Goal: Communication & Community: Answer question/provide support

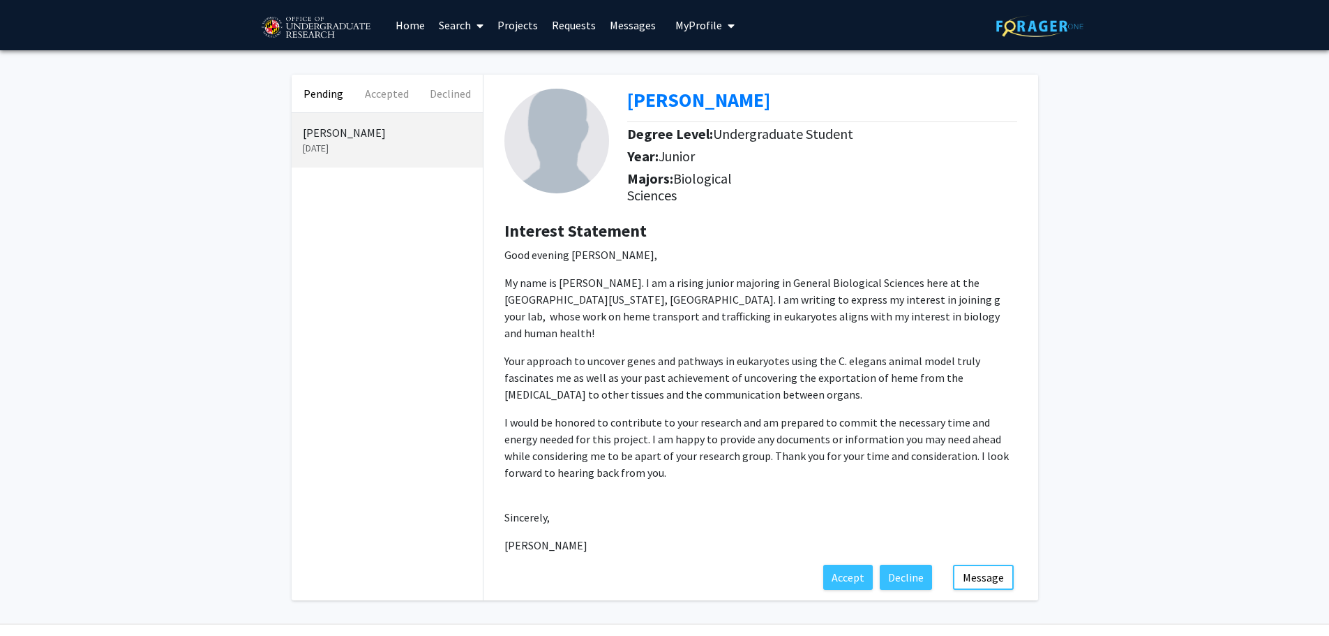
scroll to position [21, 0]
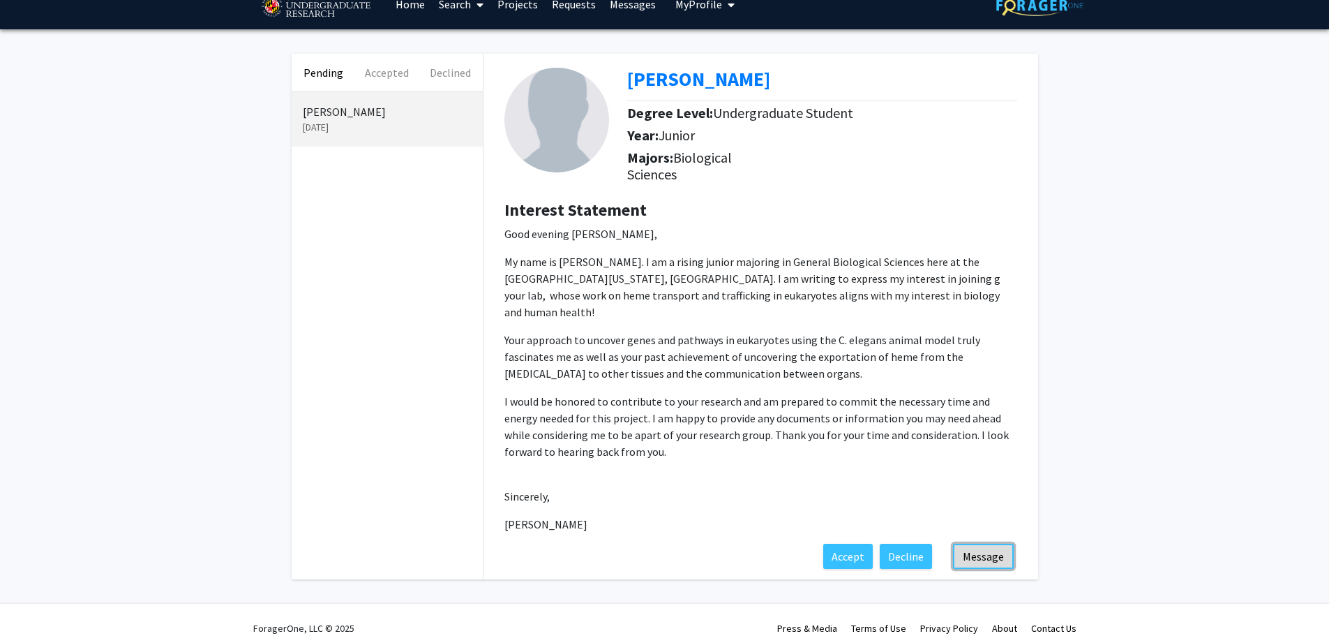
click at [989, 544] on button "Message" at bounding box center [983, 556] width 61 height 25
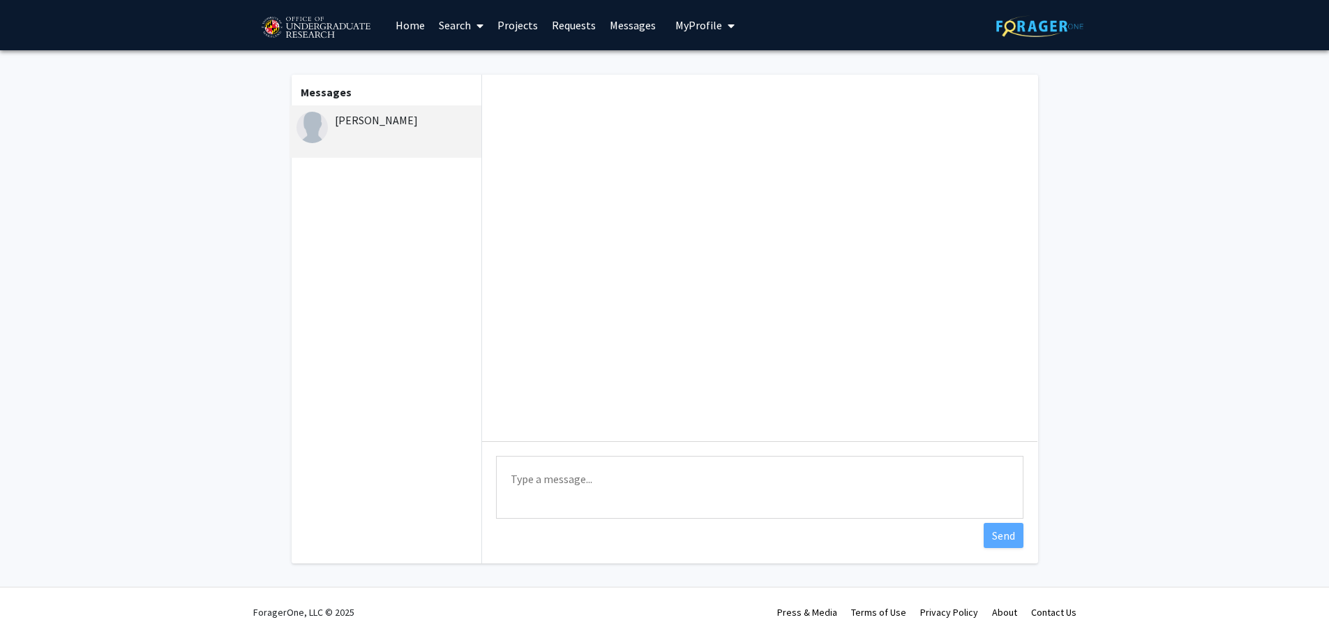
click at [634, 463] on textarea "Type a message" at bounding box center [759, 487] width 527 height 63
click at [614, 479] on textarea "Dear [PERSON_NAME], My lab is located in [GEOGRAPHIC_DATA] a" at bounding box center [759, 487] width 527 height 63
click at [661, 480] on textarea "Dear [PERSON_NAME], My lab relocated in [GEOGRAPHIC_DATA] a" at bounding box center [759, 487] width 527 height 63
click at [722, 480] on textarea "Dear [PERSON_NAME], My lab relocated to [GEOGRAPHIC_DATA] a" at bounding box center [759, 487] width 527 height 63
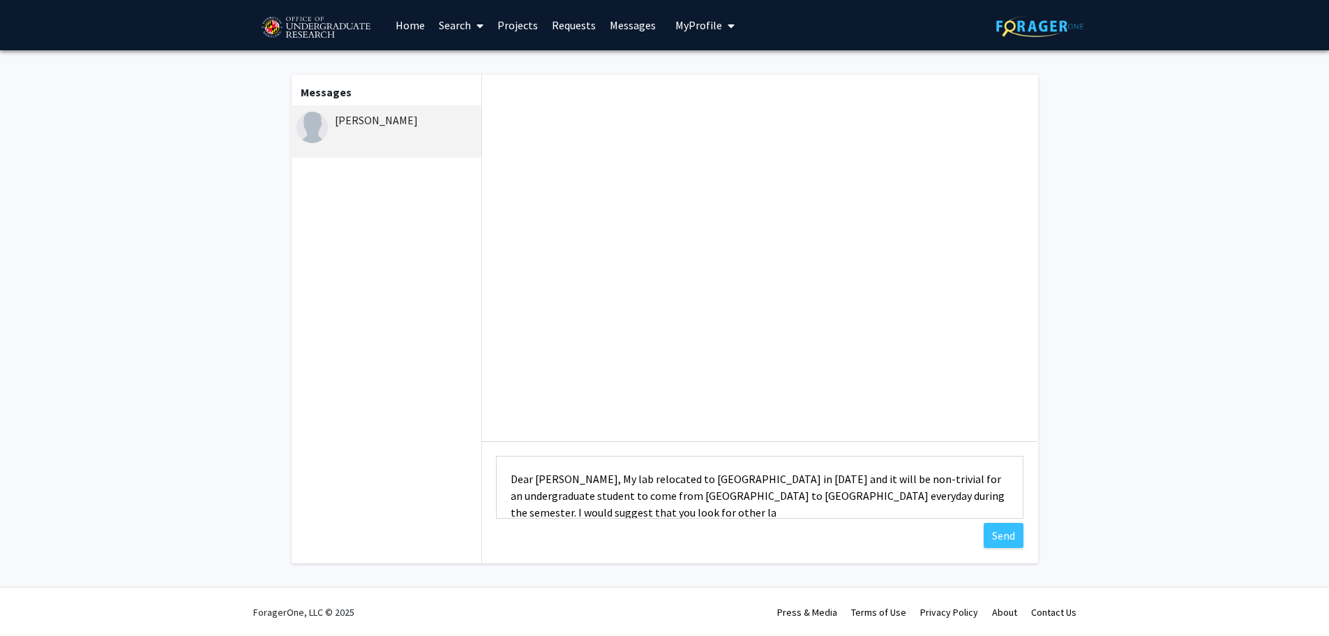
scroll to position [1, 0]
click at [539, 506] on textarea "Dear [PERSON_NAME], My lab relocated to [GEOGRAPHIC_DATA] in [DATE] and it will…" at bounding box center [759, 487] width 527 height 63
click at [669, 508] on textarea "Dear [PERSON_NAME], My lab relocated to [GEOGRAPHIC_DATA] in [DATE] and it will…" at bounding box center [759, 487] width 527 height 63
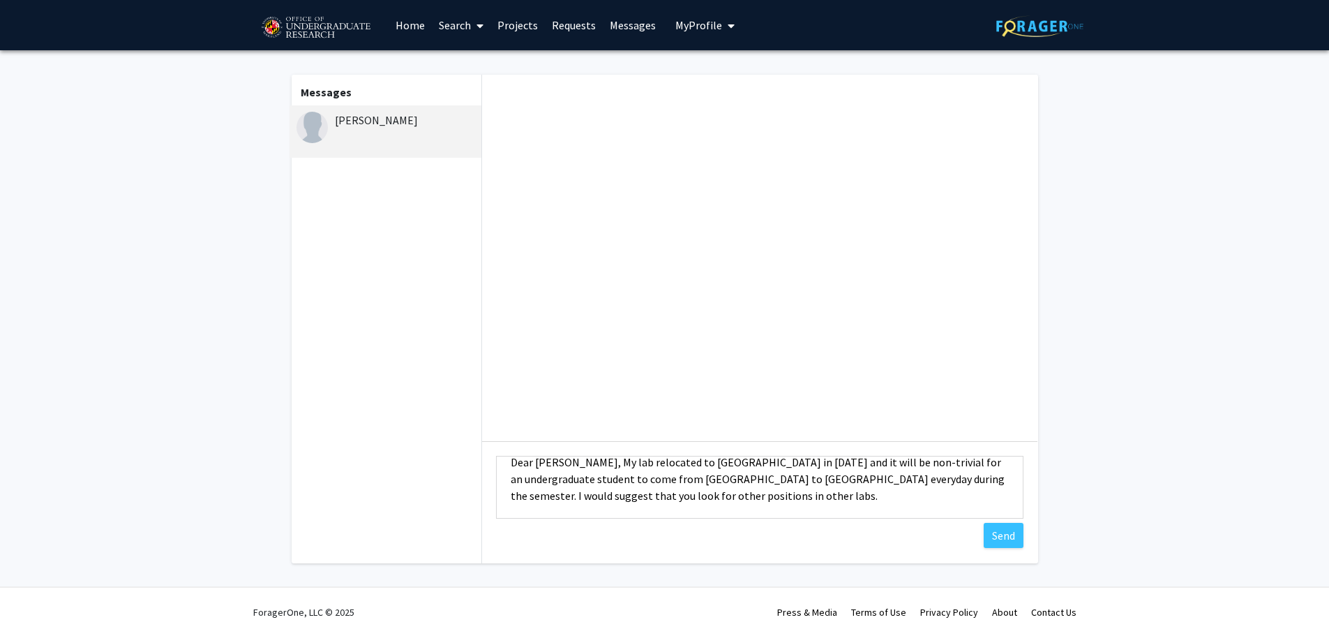
drag, startPoint x: 539, startPoint y: 509, endPoint x: 500, endPoint y: 504, distance: 40.2
click at [500, 504] on textarea "Dear [PERSON_NAME], My lab relocated to [GEOGRAPHIC_DATA] in [DATE] and it will…" at bounding box center [759, 487] width 527 height 63
click at [710, 504] on textarea "Dear [PERSON_NAME], My lab relocated to [GEOGRAPHIC_DATA] in [DATE] and it will…" at bounding box center [759, 487] width 527 height 63
type textarea "Dear [PERSON_NAME], My lab relocated to [GEOGRAPHIC_DATA] in [DATE] and it will…"
click at [1001, 523] on button "Send" at bounding box center [1004, 535] width 40 height 25
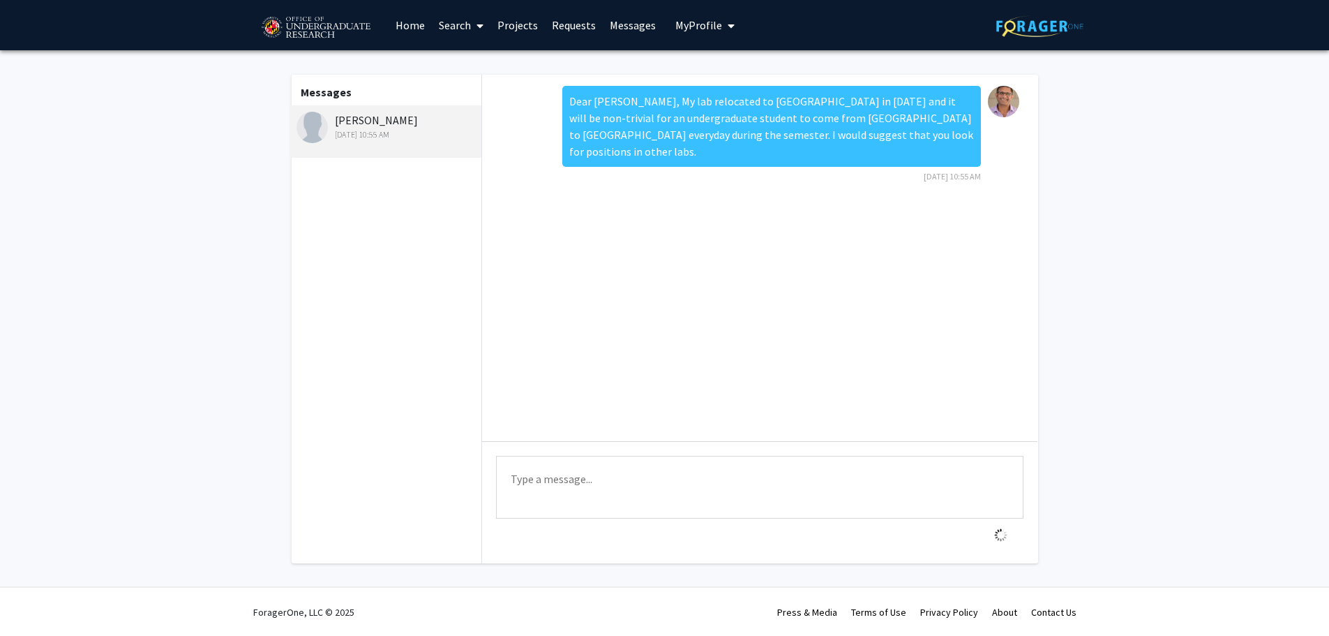
scroll to position [0, 0]
click at [576, 27] on link "Requests" at bounding box center [574, 25] width 58 height 49
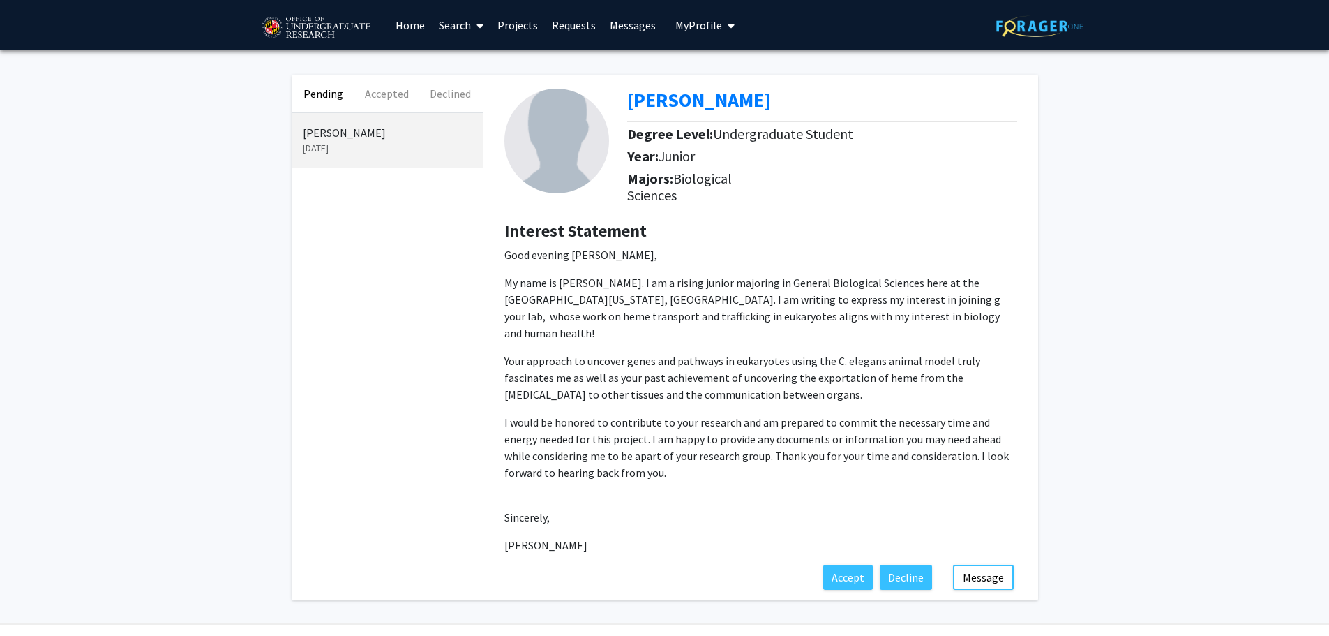
click at [689, 31] on span "My Profile" at bounding box center [698, 25] width 47 height 14
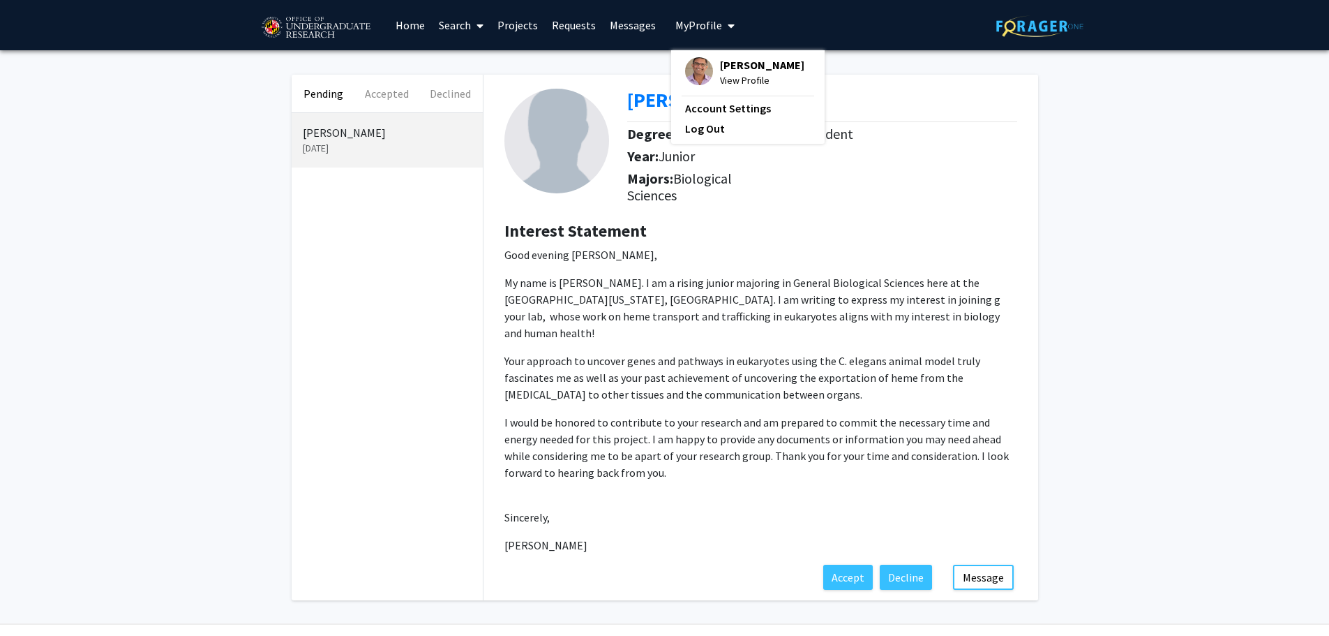
click at [738, 77] on span "View Profile" at bounding box center [762, 80] width 84 height 15
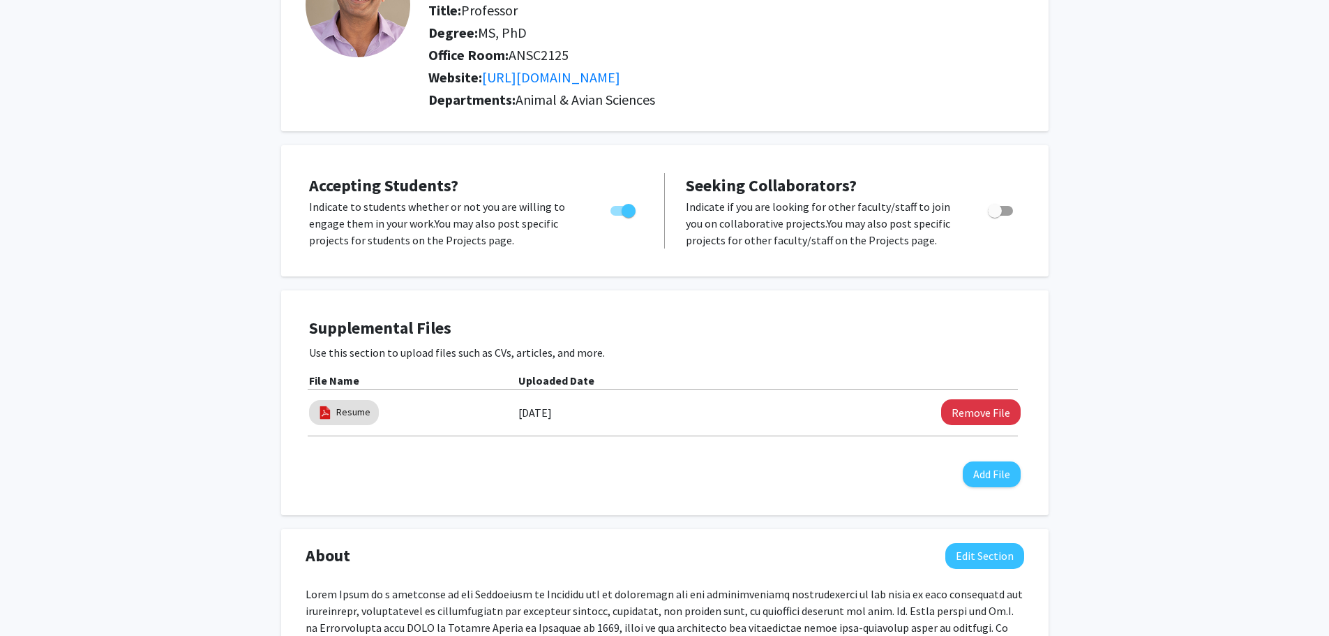
scroll to position [419, 0]
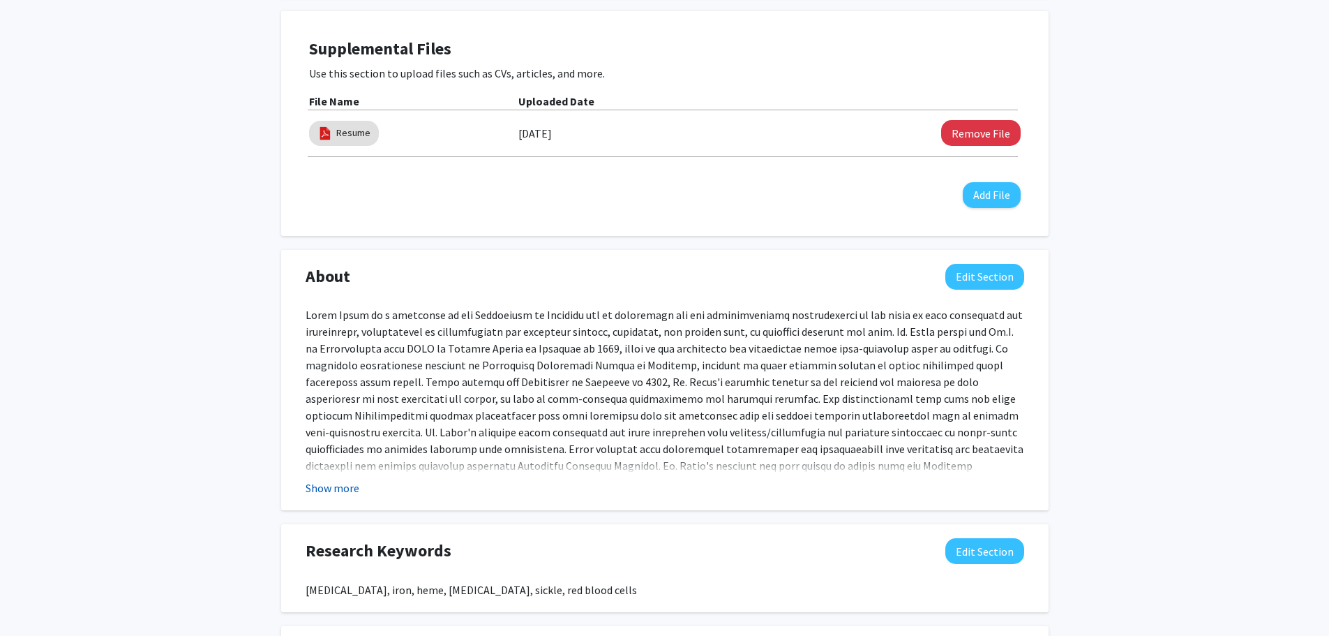
click at [343, 490] on button "Show more" at bounding box center [333, 487] width 54 height 17
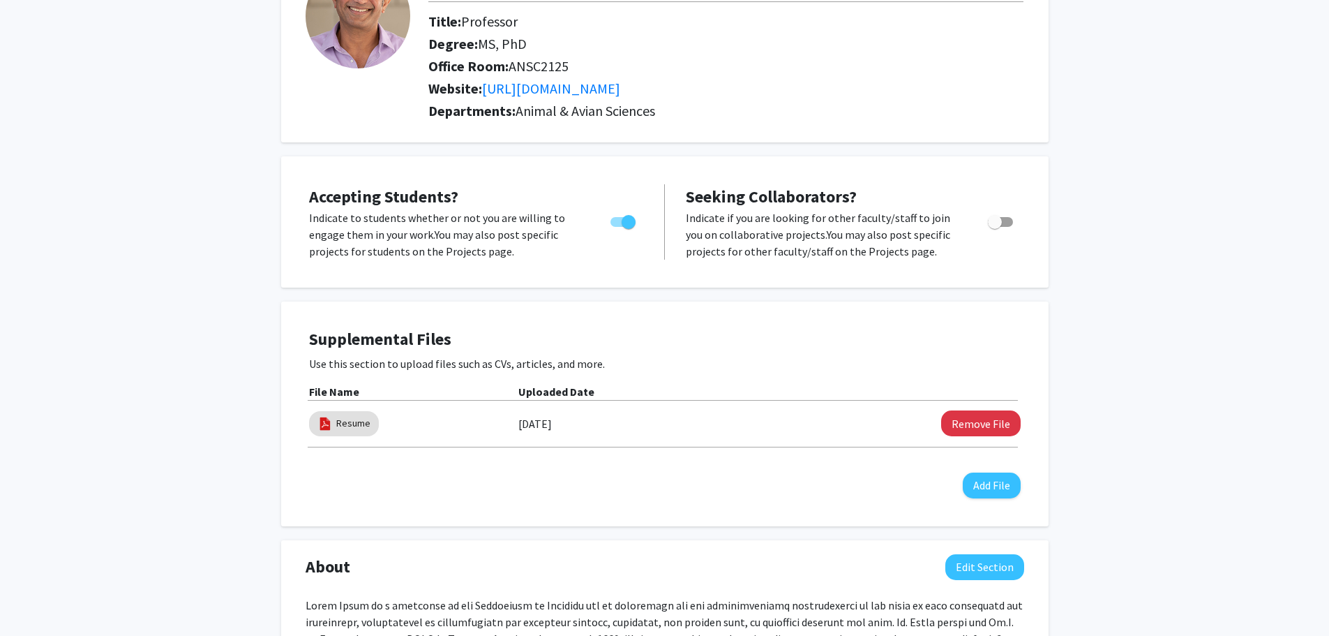
scroll to position [0, 0]
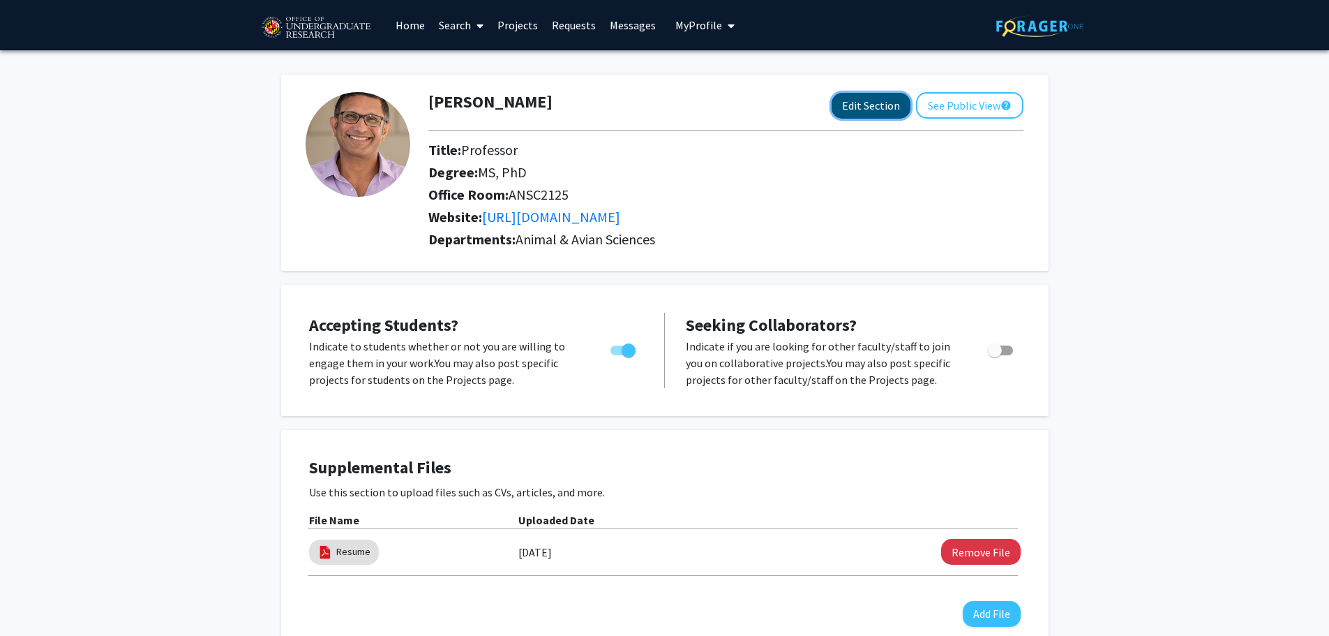
click at [854, 106] on button "Edit Section" at bounding box center [871, 106] width 79 height 26
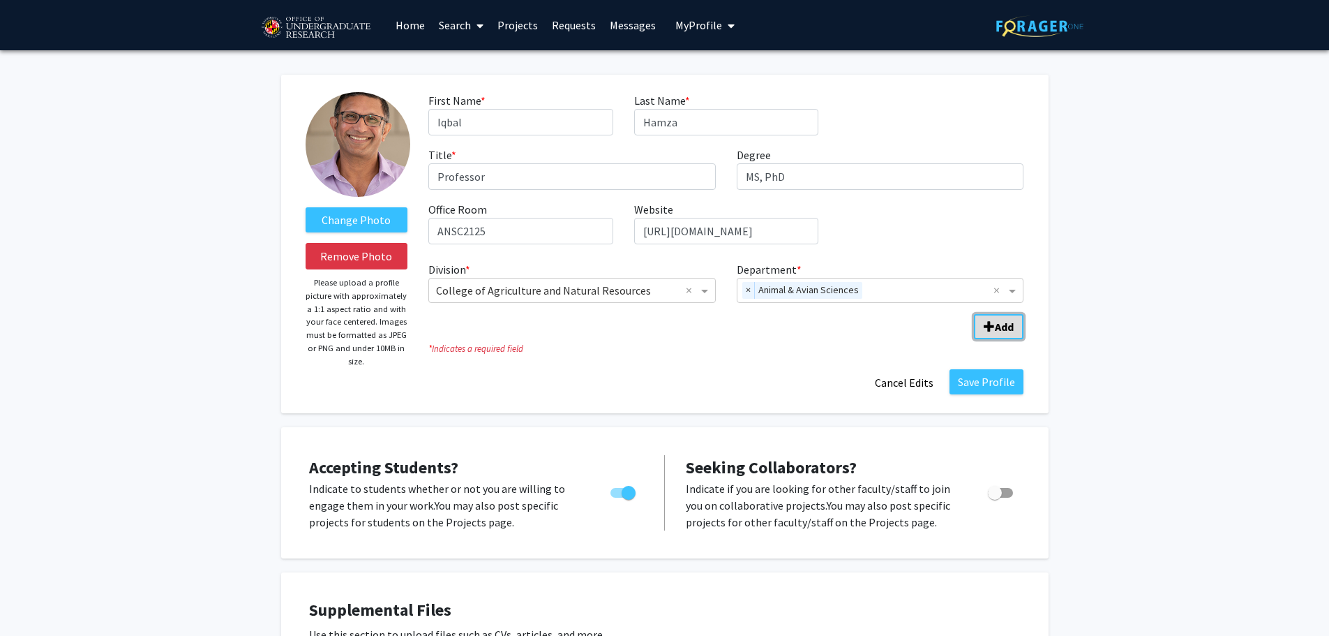
click at [987, 331] on span "Add Division/Department" at bounding box center [989, 326] width 11 height 11
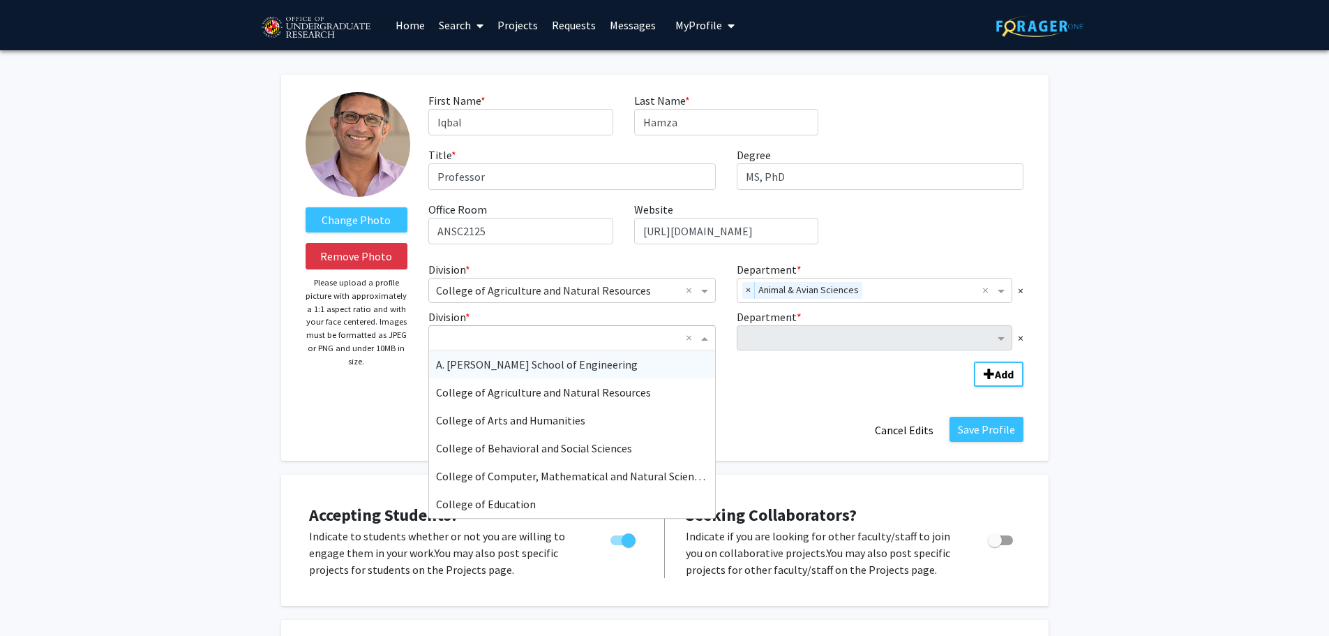
click at [701, 337] on span "Division" at bounding box center [706, 337] width 17 height 17
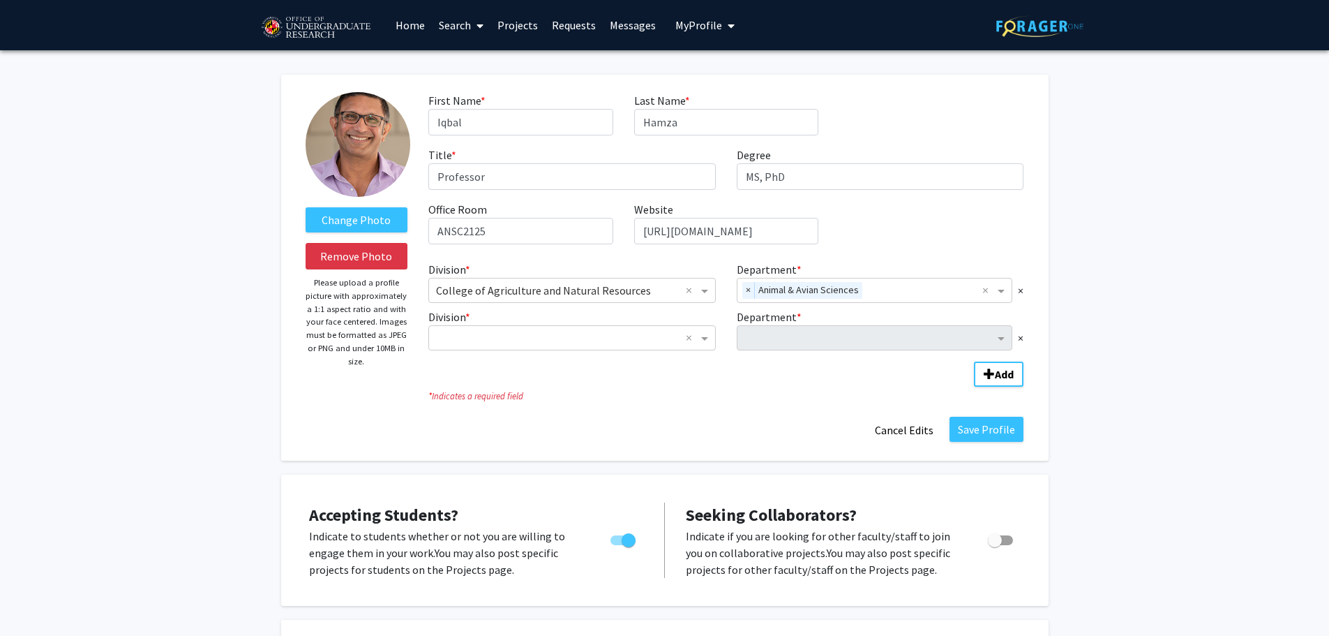
click at [918, 422] on button "Cancel Edits" at bounding box center [904, 430] width 77 height 27
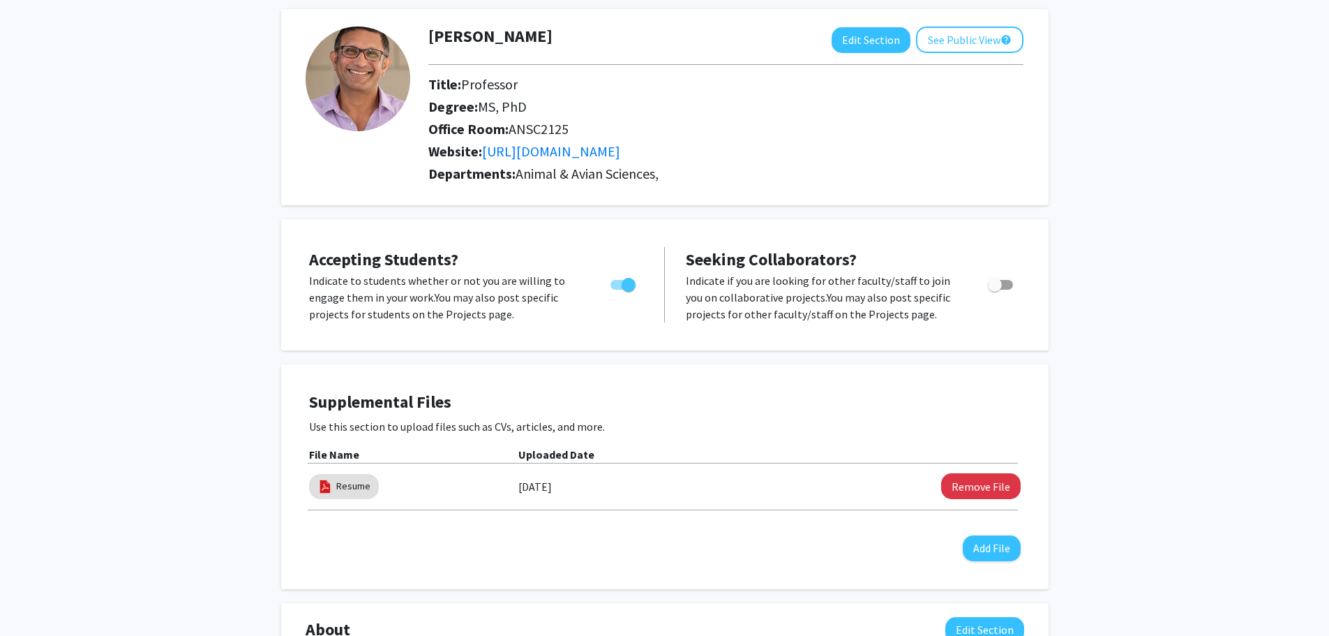
scroll to position [349, 0]
